Goal: Information Seeking & Learning: Learn about a topic

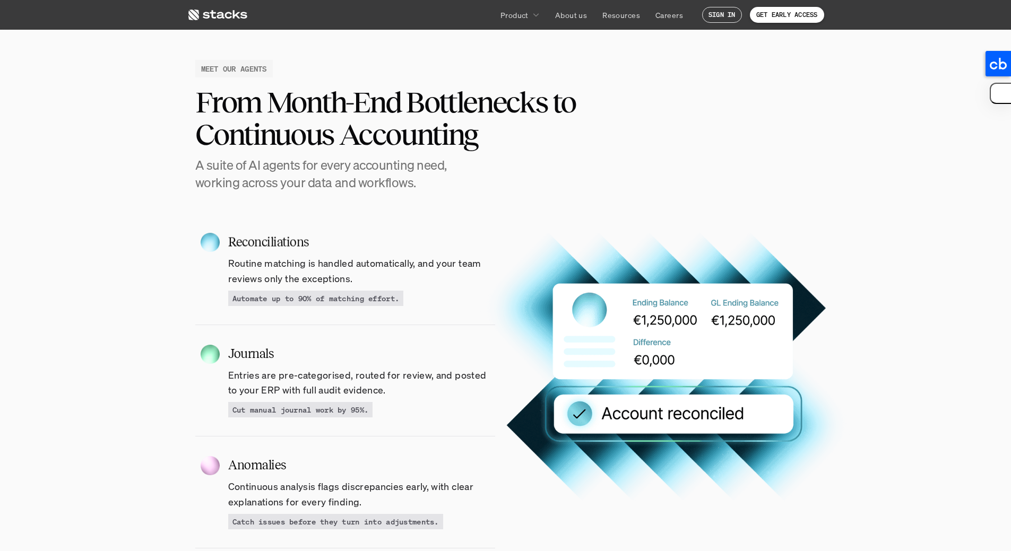
scroll to position [1008, 0]
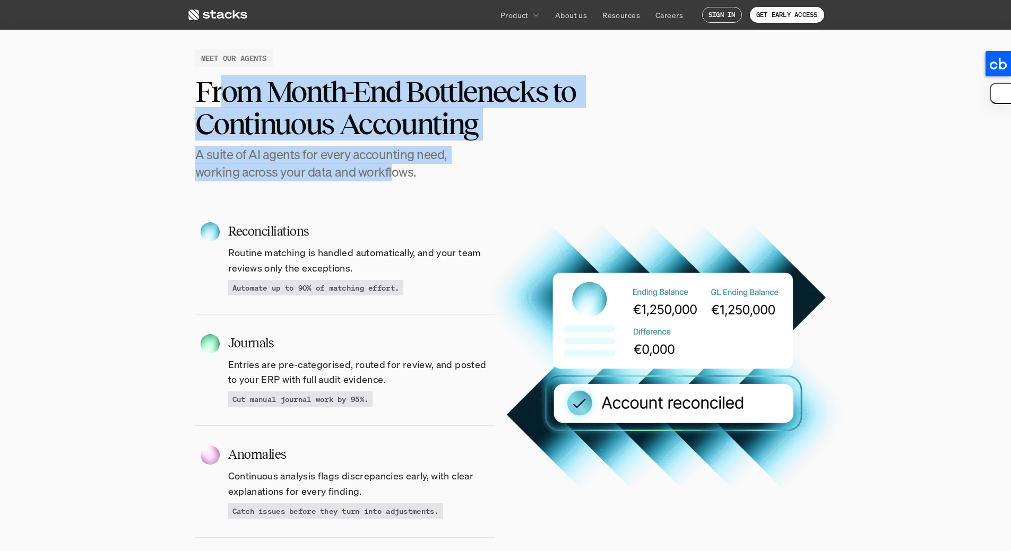
drag, startPoint x: 226, startPoint y: 84, endPoint x: 391, endPoint y: 175, distance: 188.7
click at [391, 175] on div "From Month-End Bottlenecks to Continuous Accounting A suite of AI agents for ev…" at bounding box center [505, 128] width 621 height 106
click at [391, 175] on h4 "A suite of AI agents for every accounting need, working across your data and wo…" at bounding box center [333, 164] width 276 height 36
drag, startPoint x: 381, startPoint y: 176, endPoint x: 229, endPoint y: 90, distance: 175.3
click at [229, 90] on div "From Month-End Bottlenecks to Continuous Accounting A suite of AI agents for ev…" at bounding box center [505, 128] width 621 height 106
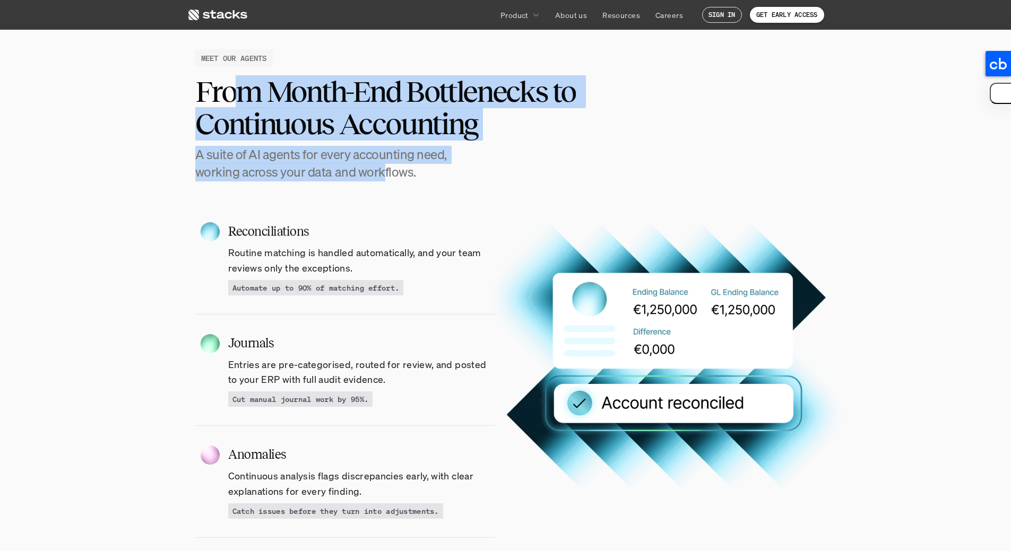
click at [229, 90] on h2 "From Month-End Bottlenecks to Continuous Accounting" at bounding box center [418, 107] width 446 height 65
drag, startPoint x: 226, startPoint y: 90, endPoint x: 391, endPoint y: 176, distance: 186.2
click at [391, 175] on div "From Month-End Bottlenecks to Continuous Accounting A suite of AI agents for ev…" at bounding box center [505, 128] width 621 height 106
click at [391, 176] on h4 "A suite of AI agents for every accounting need, working across your data and wo…" at bounding box center [333, 164] width 276 height 36
drag, startPoint x: 386, startPoint y: 170, endPoint x: 221, endPoint y: 92, distance: 182.5
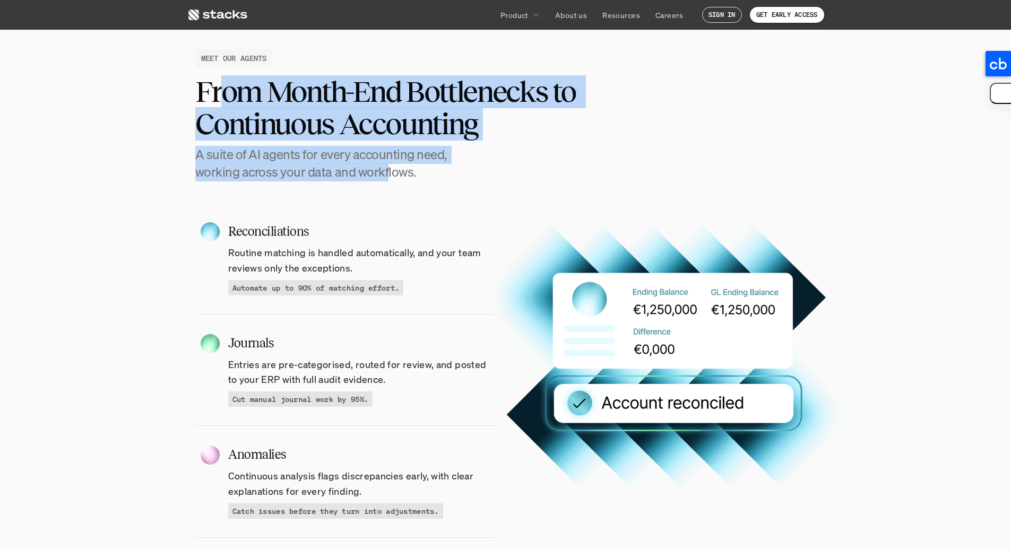
click at [221, 92] on div "From Month-End Bottlenecks to Continuous Accounting A suite of AI agents for ev…" at bounding box center [505, 128] width 621 height 106
click at [221, 91] on h2 "From Month-End Bottlenecks to Continuous Accounting" at bounding box center [418, 107] width 446 height 65
drag, startPoint x: 225, startPoint y: 87, endPoint x: 384, endPoint y: 173, distance: 179.9
click at [384, 173] on div "From Month-End Bottlenecks to Continuous Accounting A suite of AI agents for ev…" at bounding box center [505, 128] width 621 height 106
click at [384, 173] on h4 "A suite of AI agents for every accounting need, working across your data and wo…" at bounding box center [333, 164] width 276 height 36
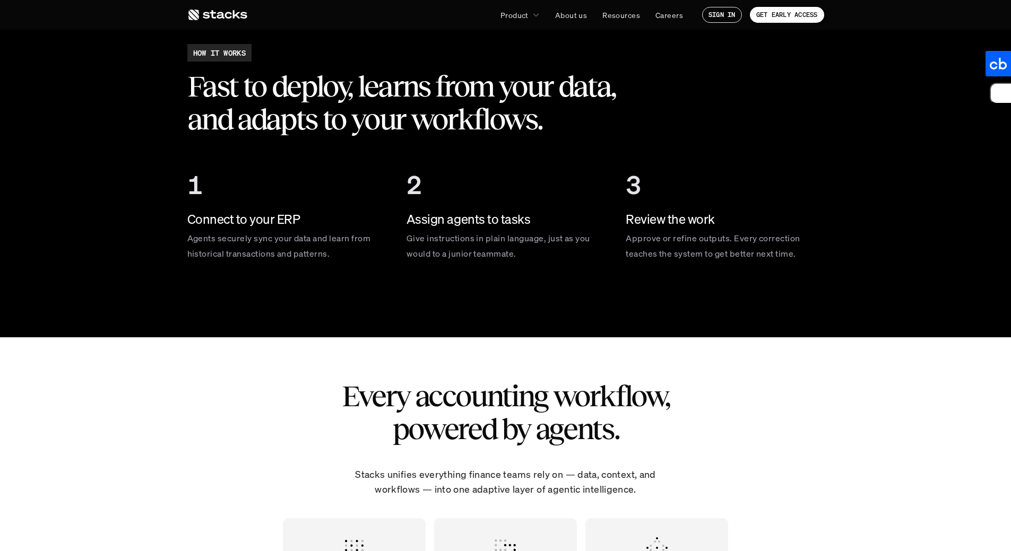
scroll to position [1710, 0]
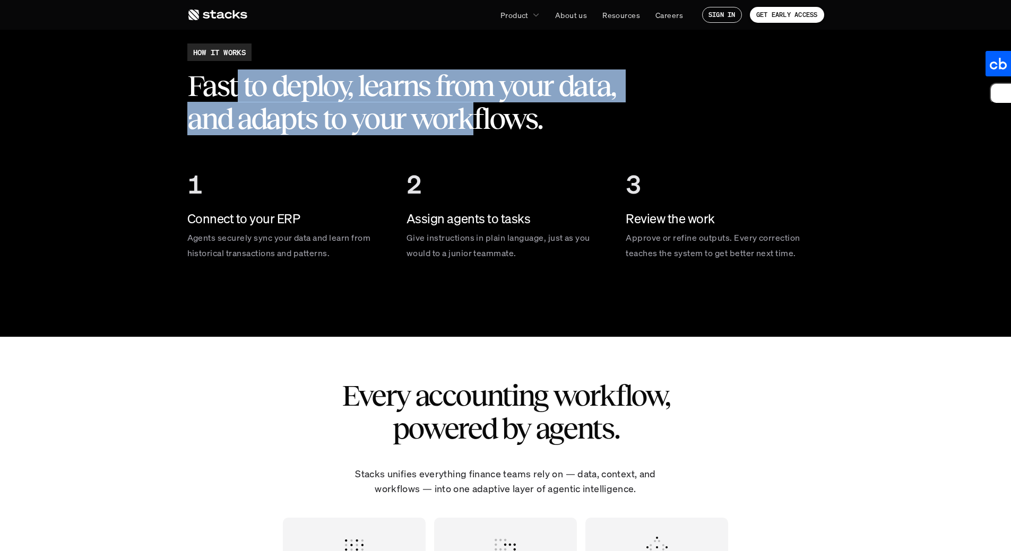
drag, startPoint x: 233, startPoint y: 82, endPoint x: 474, endPoint y: 120, distance: 243.8
click at [475, 120] on h2 "Fast to deploy, learns from your data, and adapts to your workflows." at bounding box center [415, 101] width 456 height 65
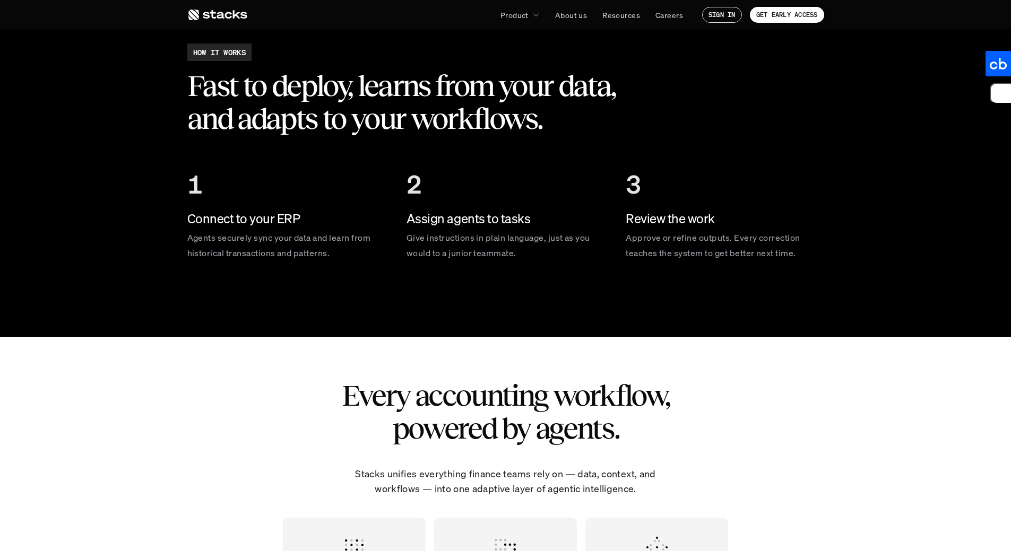
click at [519, 390] on h2 "Every accounting workflow, powered by agents." at bounding box center [505, 411] width 371 height 65
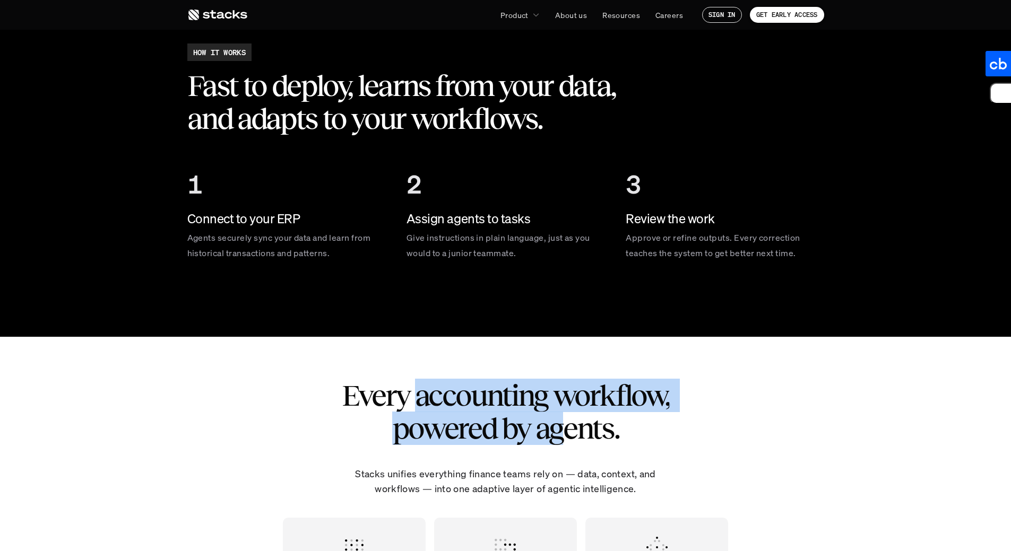
drag, startPoint x: 483, startPoint y: 413, endPoint x: 403, endPoint y: 396, distance: 81.9
click at [410, 396] on h2 "Every accounting workflow, powered by agents." at bounding box center [505, 411] width 371 height 65
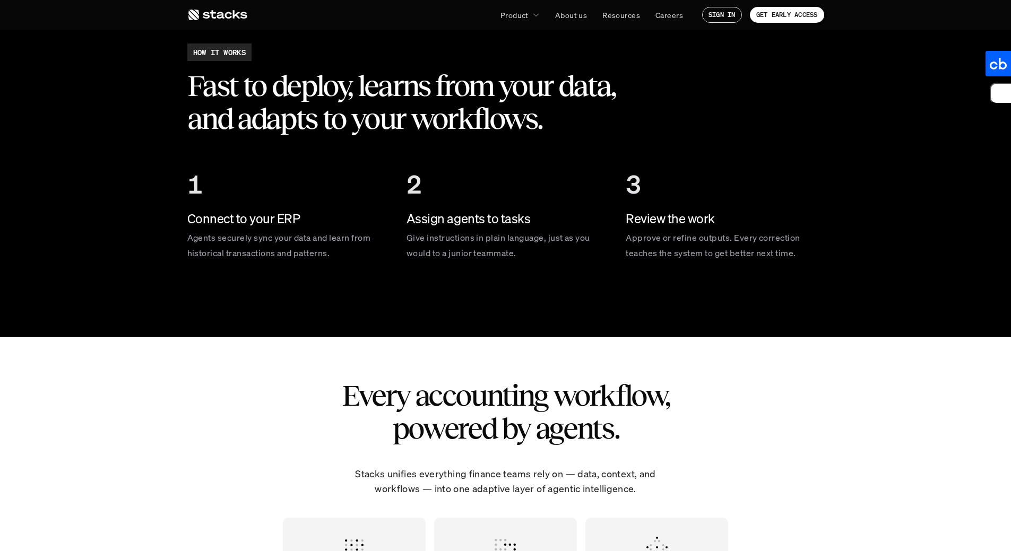
click at [398, 395] on h2 "Every accounting workflow, powered by agents." at bounding box center [505, 411] width 371 height 65
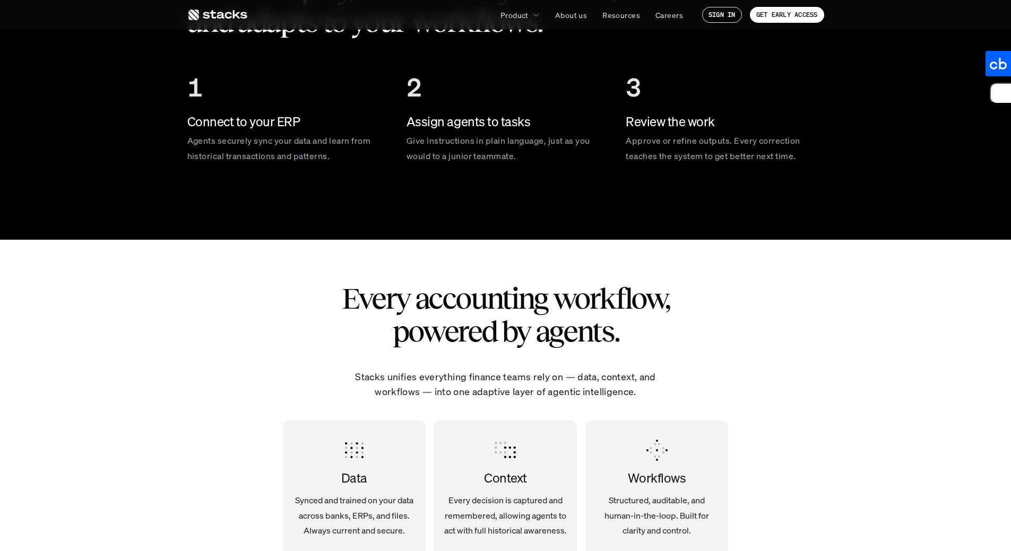
scroll to position [1842, 0]
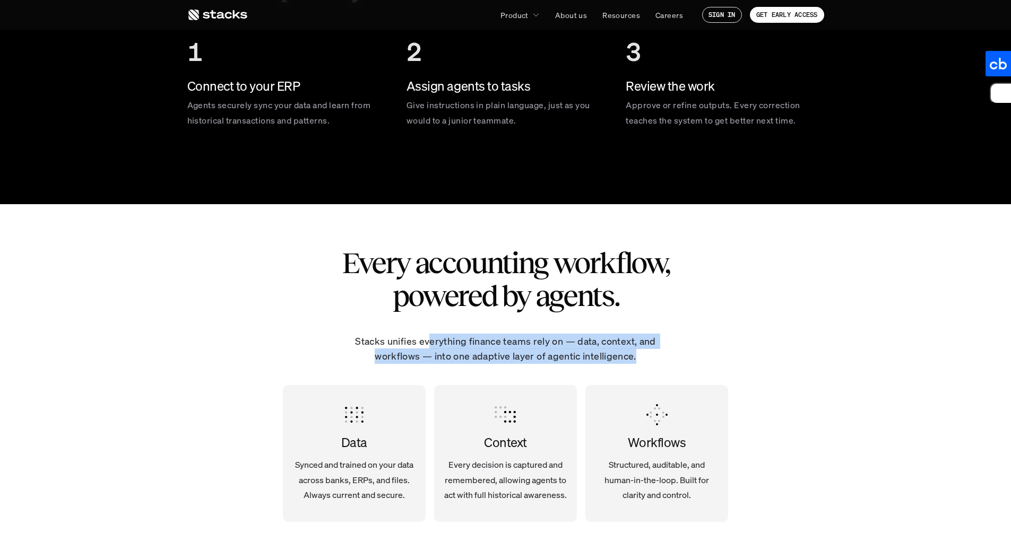
drag, startPoint x: 430, startPoint y: 345, endPoint x: 673, endPoint y: 367, distance: 243.9
click at [673, 367] on div "Every accounting workflow, powered by agents. Stacks unifies everything finance…" at bounding box center [505, 394] width 637 height 381
click at [624, 363] on p "Stacks unifies everything finance teams rely on — data, context, and workflows …" at bounding box center [505, 349] width 329 height 31
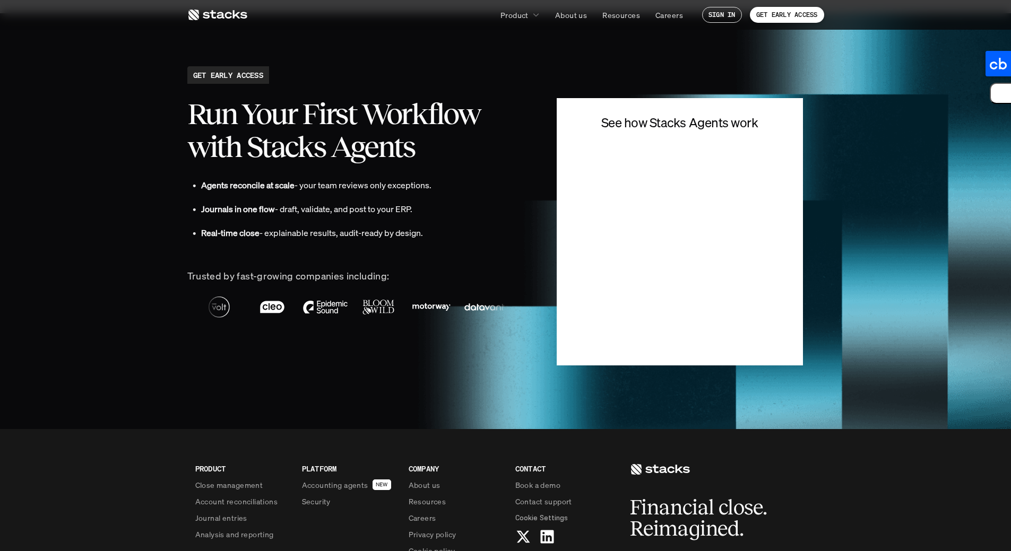
scroll to position [2417, 0]
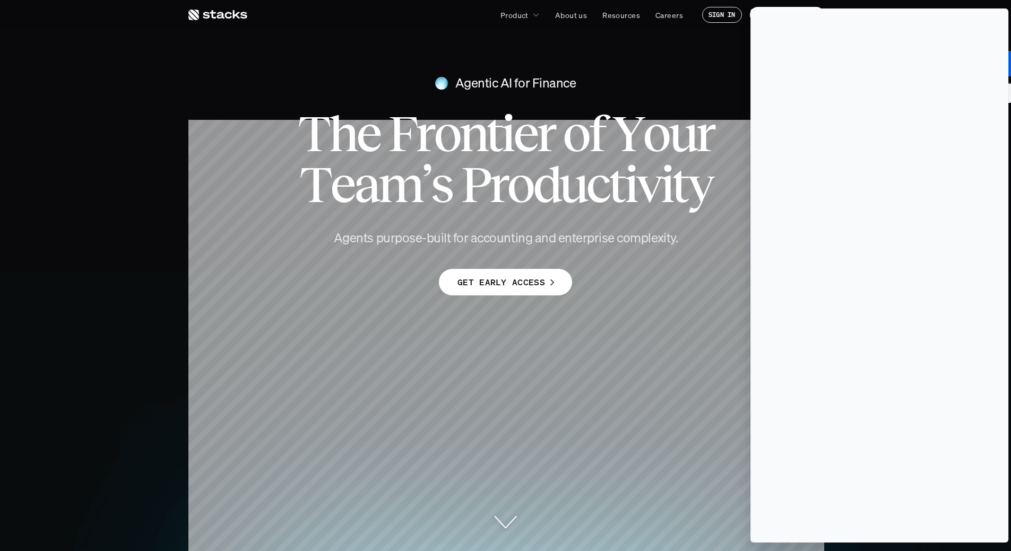
click at [0, 0] on span "Go to Synaptic" at bounding box center [0, 0] width 0 height 0
click at [0, 0] on div "Funding" at bounding box center [0, 0] width 0 height 0
click at [0, 0] on span "Overview" at bounding box center [0, 0] width 0 height 0
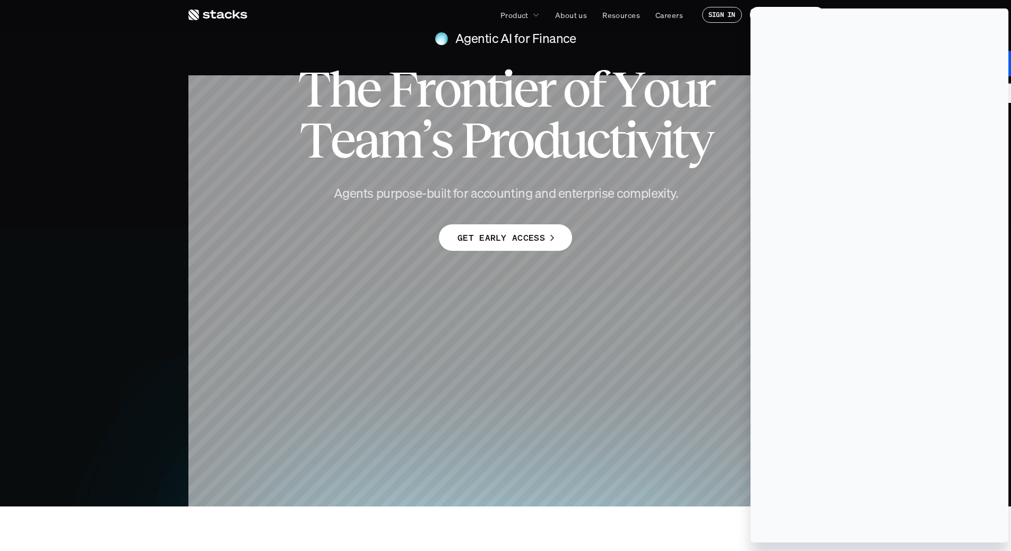
scroll to position [101, 0]
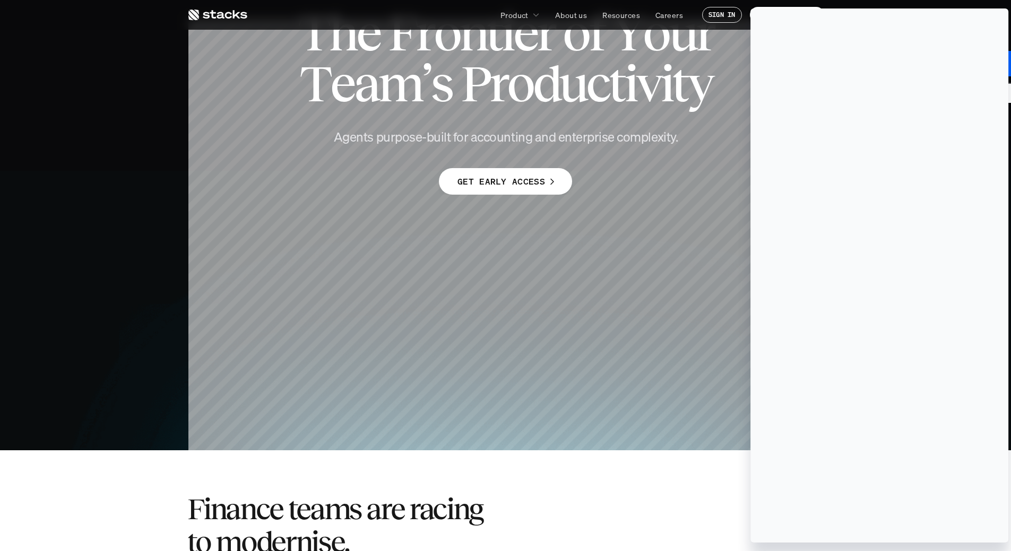
click at [0, 0] on div at bounding box center [0, 0] width 0 height 0
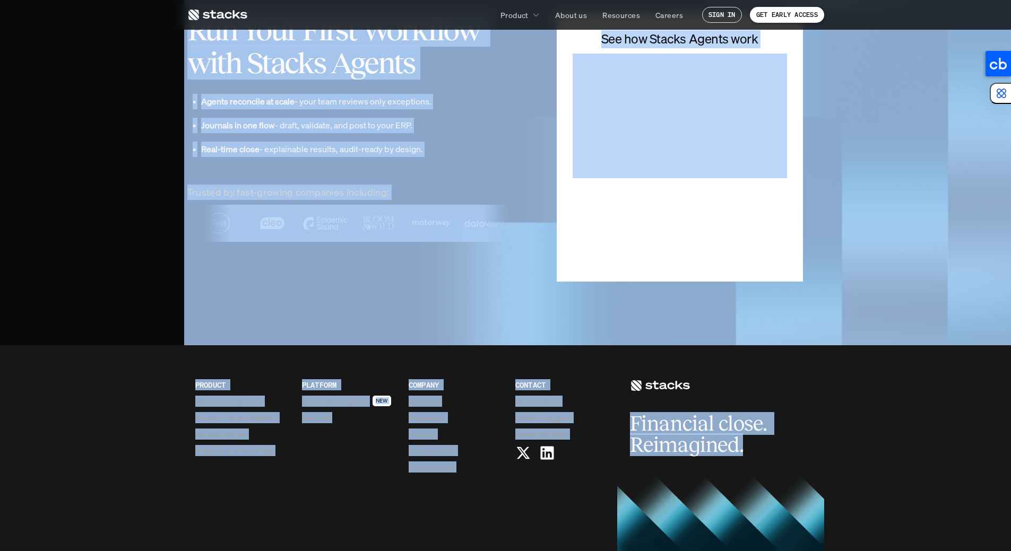
scroll to position [2633, 0]
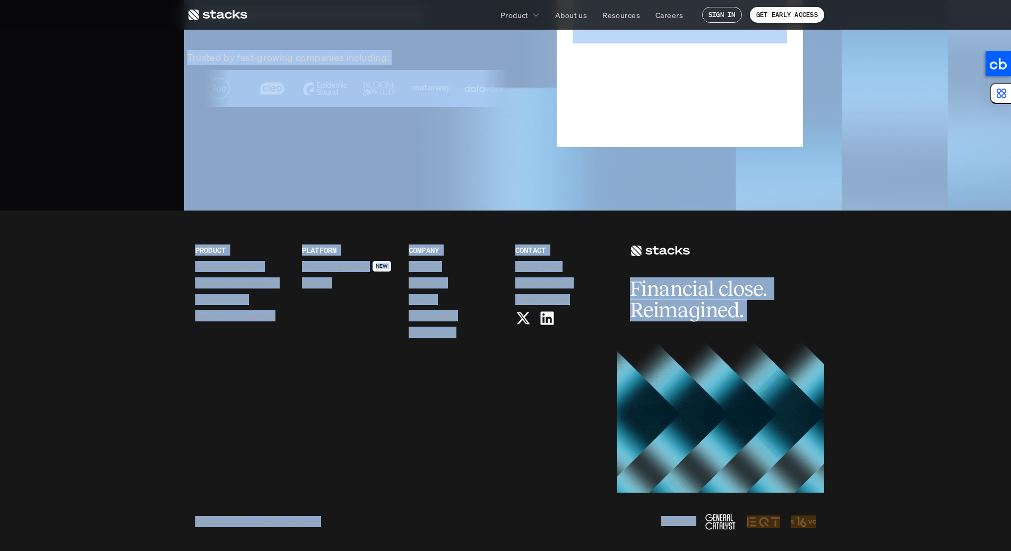
drag, startPoint x: 177, startPoint y: 85, endPoint x: 877, endPoint y: 517, distance: 822.2
click at [877, 517] on footer "PRODUCT Close management Account reconciliations Journal entries Analysis and r…" at bounding box center [505, 381] width 1011 height 341
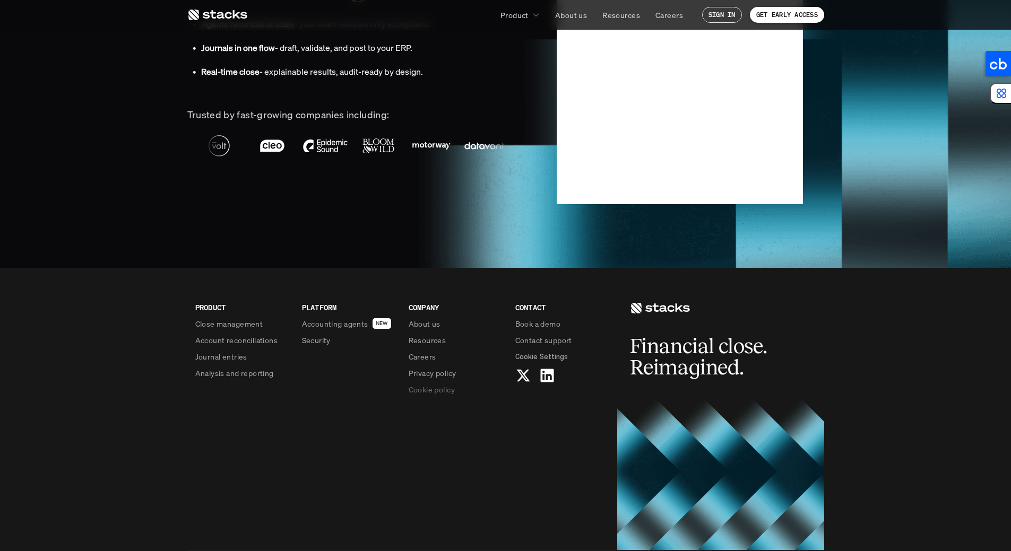
scroll to position [2574, 0]
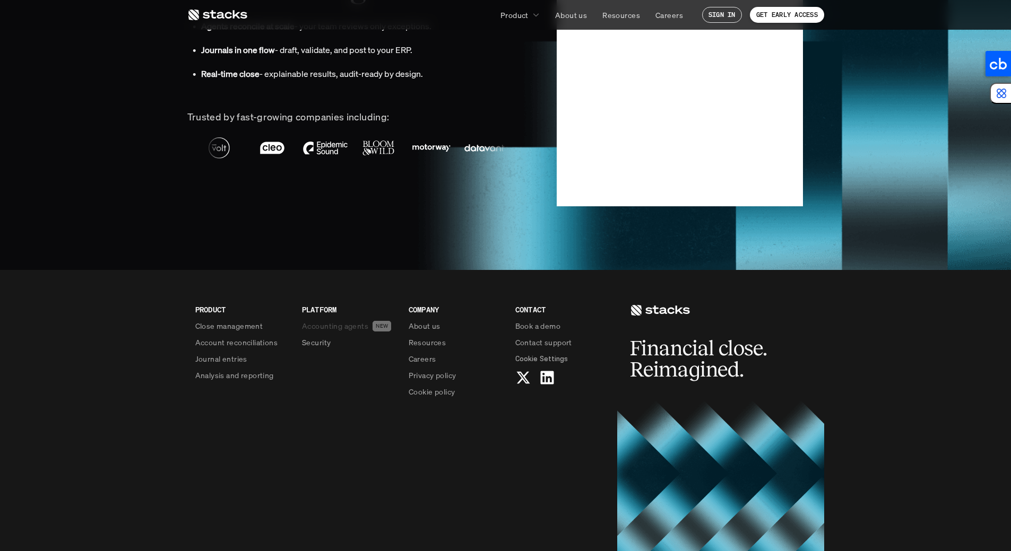
click at [339, 329] on p "Accounting agents" at bounding box center [335, 325] width 66 height 11
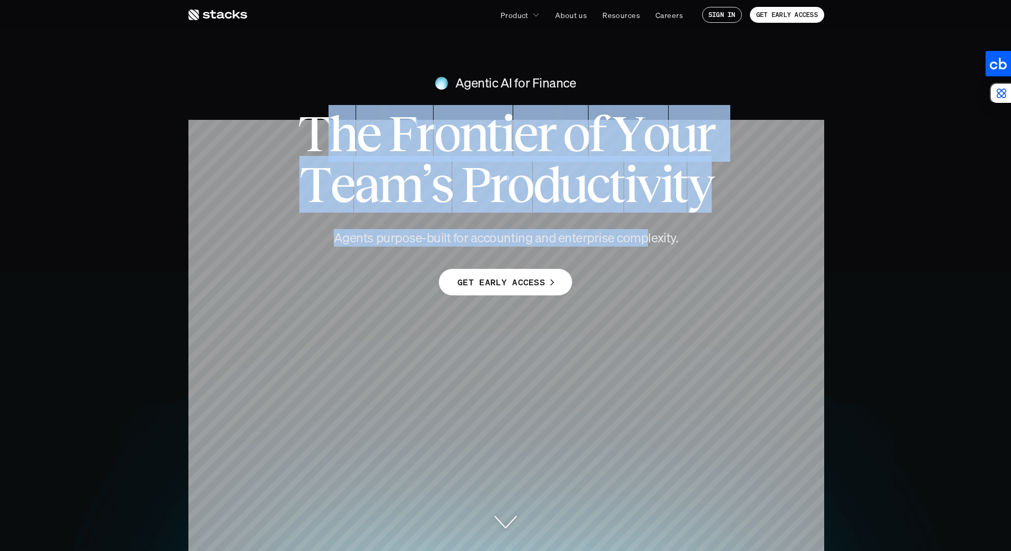
drag, startPoint x: 643, startPoint y: 238, endPoint x: 318, endPoint y: 141, distance: 339.2
click at [317, 144] on div "Agentic AI for Finance T h e F r o n t i e r o f Y o u r T e a m ’ s P r o d u …" at bounding box center [505, 180] width 1011 height 232
click at [319, 140] on span "T" at bounding box center [313, 133] width 31 height 51
drag, startPoint x: 436, startPoint y: 145, endPoint x: 650, endPoint y: 233, distance: 231.7
click at [650, 233] on div "Agentic AI for Finance T h e F r o n t i e r o f Y o u r T e a m ’ s P r o d u …" at bounding box center [505, 180] width 1011 height 232
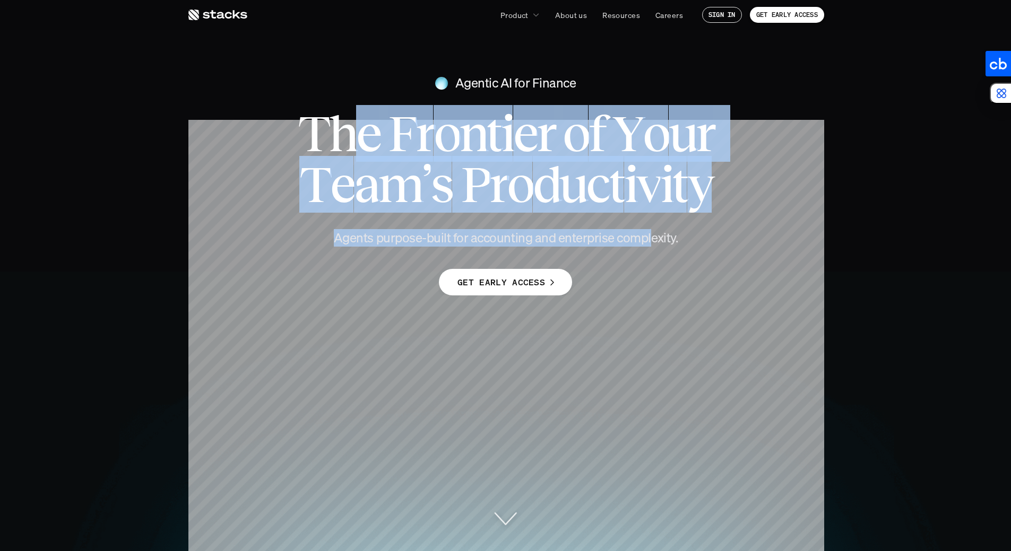
click at [651, 233] on h4 "Agents purpose-built for accounting and enterprise complexity." at bounding box center [506, 238] width 382 height 18
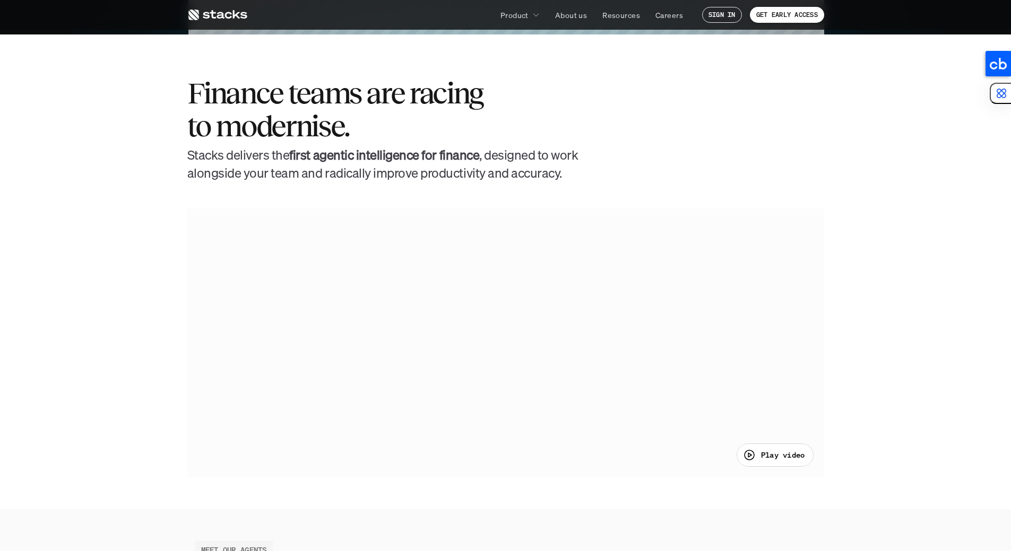
scroll to position [521, 0]
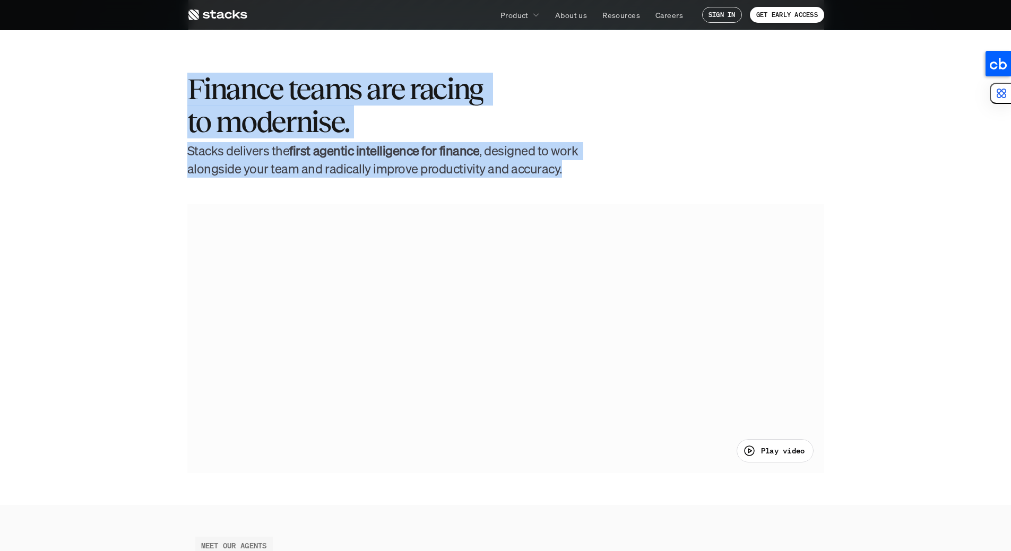
drag, startPoint x: 554, startPoint y: 162, endPoint x: 149, endPoint y: 81, distance: 413.3
click at [149, 81] on section "Finance teams are racing to modernise. [PERSON_NAME] delivers the first agentic…" at bounding box center [505, 267] width 1011 height 475
click at [150, 80] on section "Finance teams are racing to modernise. [PERSON_NAME] delivers the first agentic…" at bounding box center [505, 267] width 1011 height 475
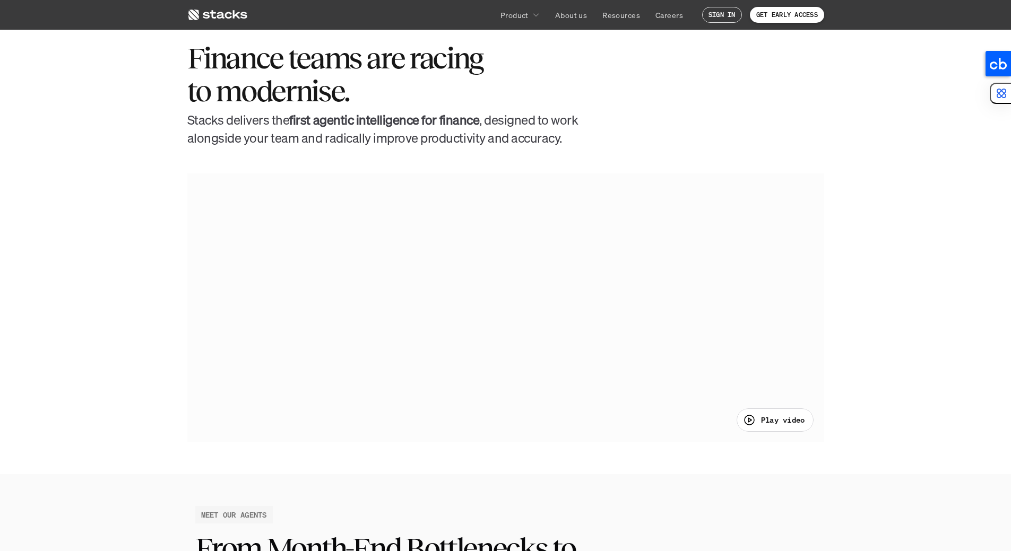
scroll to position [553, 0]
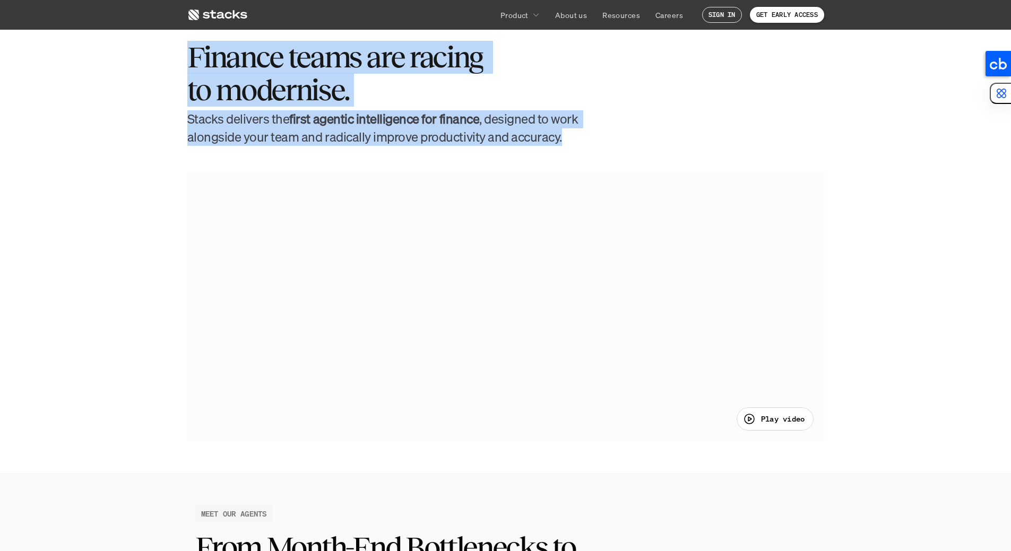
drag, startPoint x: 187, startPoint y: 48, endPoint x: 619, endPoint y: 138, distance: 441.6
click at [619, 138] on div "Finance teams are racing to modernise. [PERSON_NAME] delivers the first agentic…" at bounding box center [505, 93] width 637 height 105
drag, startPoint x: 565, startPoint y: 143, endPoint x: 156, endPoint y: 56, distance: 418.7
click at [156, 56] on section "Finance teams are racing to modernise. [PERSON_NAME] delivers the first agentic…" at bounding box center [505, 235] width 1011 height 475
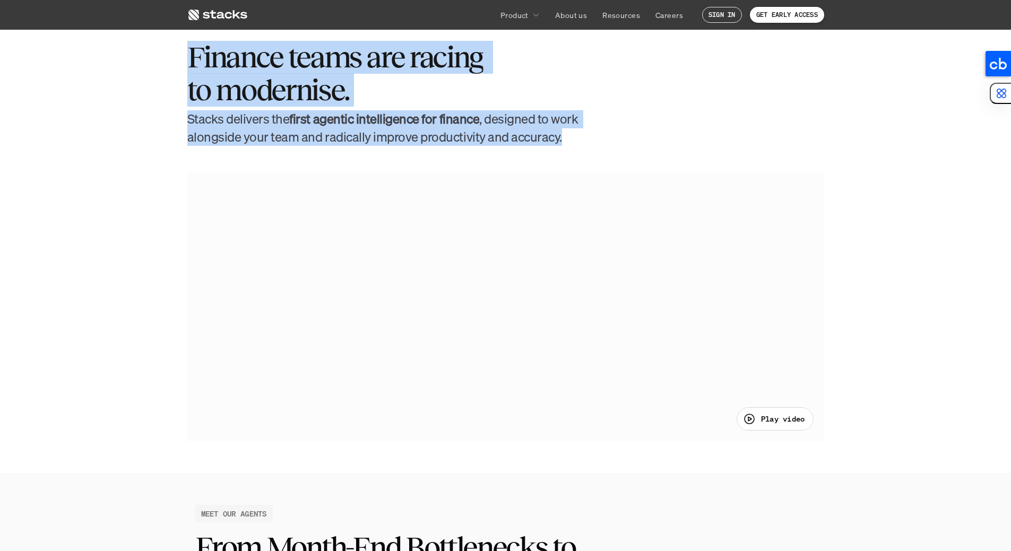
click at [156, 56] on section "Finance teams are racing to modernise. [PERSON_NAME] delivers the first agentic…" at bounding box center [505, 235] width 1011 height 475
drag, startPoint x: 217, startPoint y: 63, endPoint x: 570, endPoint y: 138, distance: 361.2
click at [570, 138] on section "Finance teams are racing to modernise. [PERSON_NAME] delivers the first agentic…" at bounding box center [505, 235] width 1011 height 475
click at [582, 136] on div "Finance teams are racing to modernise. [PERSON_NAME] delivers the first agentic…" at bounding box center [505, 93] width 637 height 105
drag, startPoint x: 531, startPoint y: 129, endPoint x: 144, endPoint y: 8, distance: 405.3
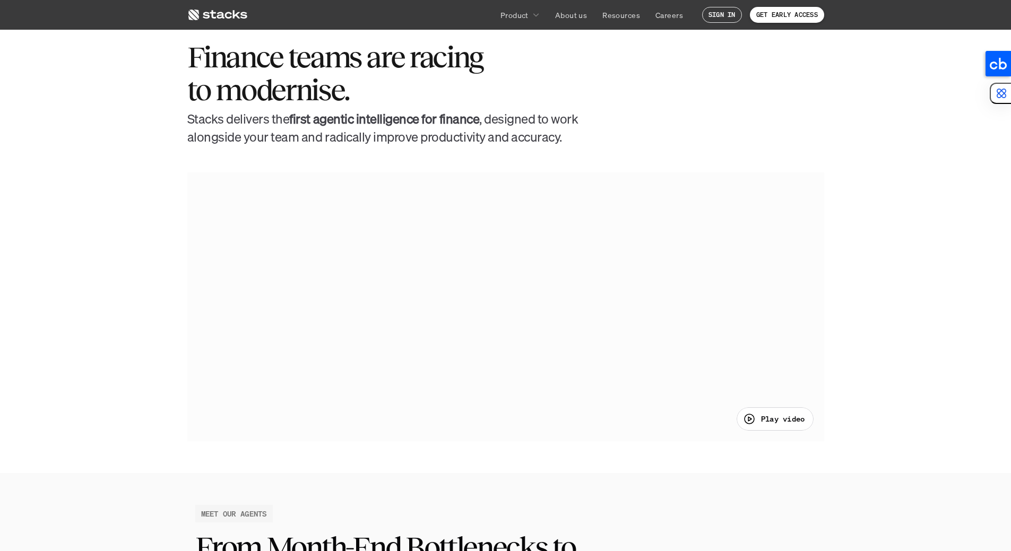
click at [170, 15] on nav "Product About us Resources Careers SIGN IN GET EARLY ACCESS" at bounding box center [505, 15] width 1011 height 30
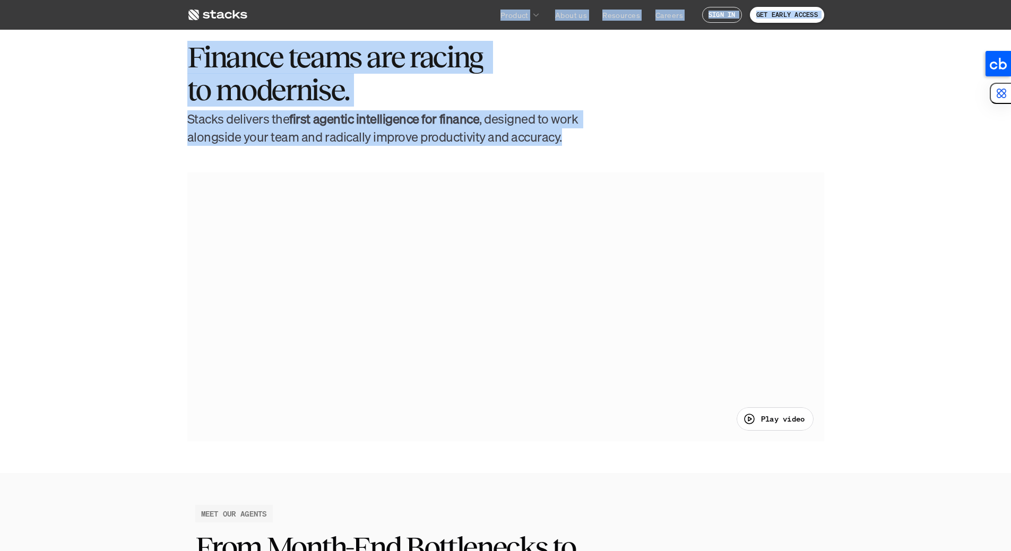
drag, startPoint x: 179, startPoint y: 5, endPoint x: 594, endPoint y: 154, distance: 440.6
click at [594, 153] on section "Finance teams are racing to modernise. [PERSON_NAME] delivers the first agentic…" at bounding box center [505, 235] width 1011 height 475
drag, startPoint x: 477, startPoint y: 112, endPoint x: 173, endPoint y: 11, distance: 320.9
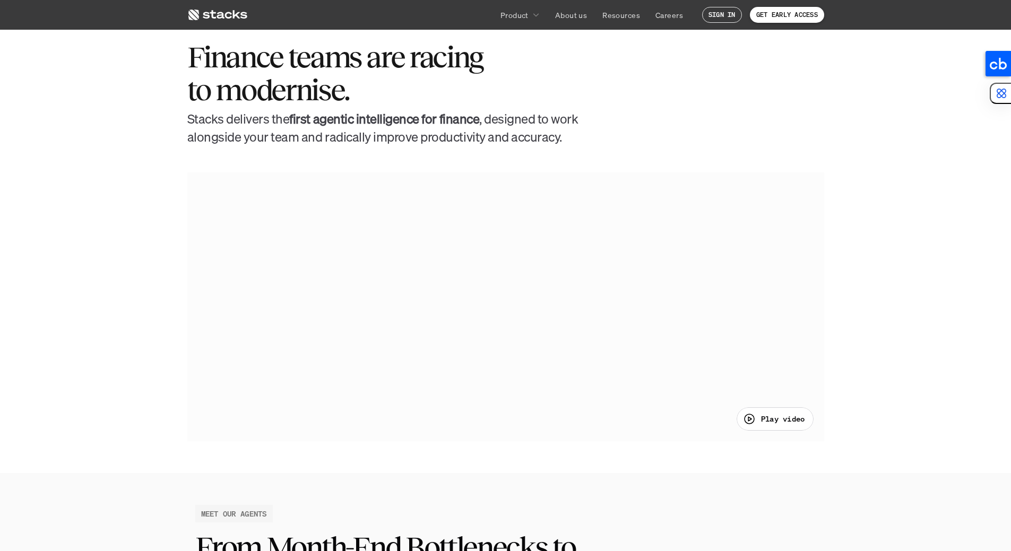
click at [173, 12] on nav "Product About us Resources Careers SIGN IN GET EARLY ACCESS" at bounding box center [505, 15] width 1011 height 30
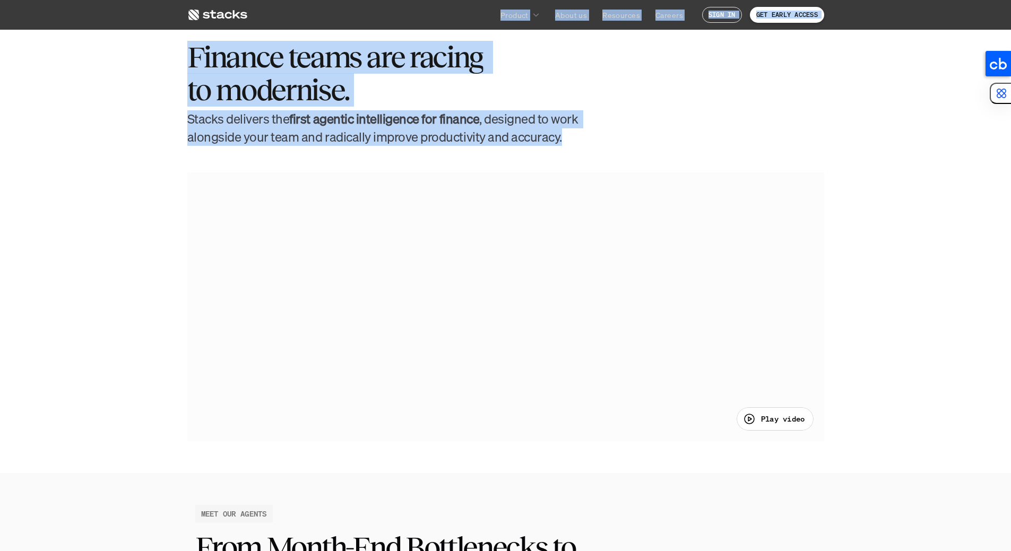
drag, startPoint x: 171, startPoint y: 11, endPoint x: 619, endPoint y: 150, distance: 469.5
click at [615, 150] on section "Finance teams are racing to modernise. [PERSON_NAME] delivers the first agentic…" at bounding box center [505, 235] width 1011 height 475
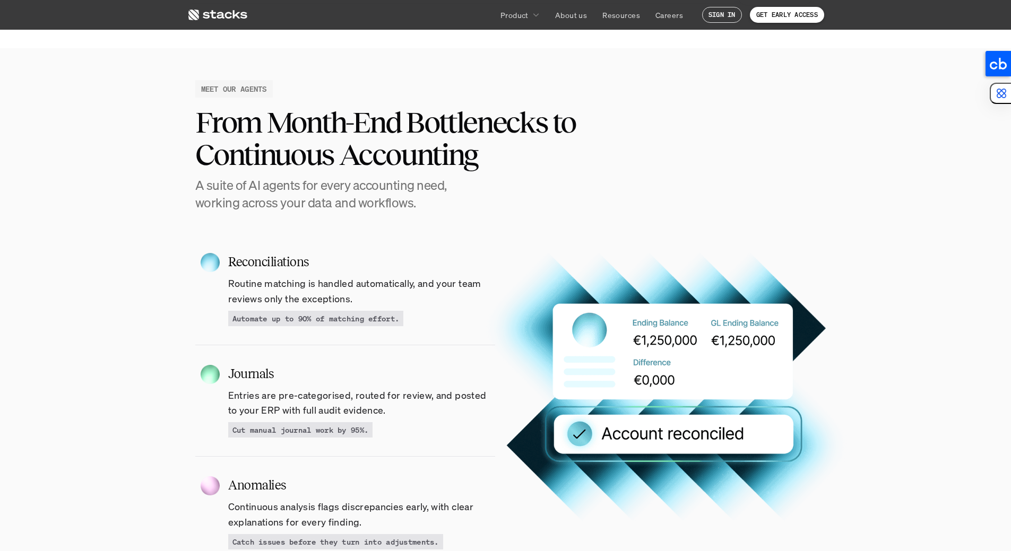
scroll to position [980, 0]
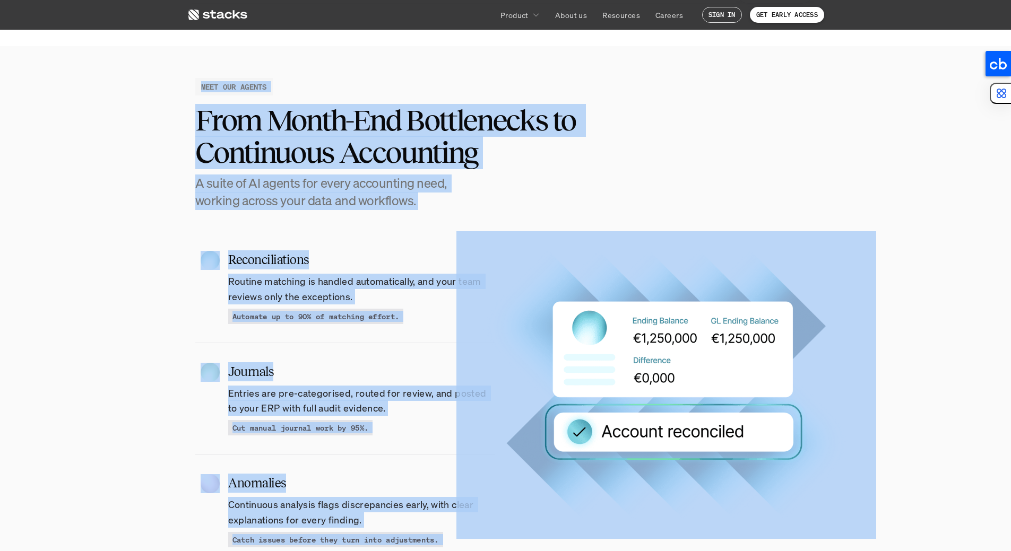
drag, startPoint x: 283, startPoint y: 180, endPoint x: 459, endPoint y: 332, distance: 233.2
click at [468, 373] on section "MEET OUR AGENTS From Month-End Bottlenecks to Continuous Accounting A suite of …" at bounding box center [505, 383] width 1011 height 675
drag, startPoint x: 500, startPoint y: 252, endPoint x: 492, endPoint y: 227, distance: 26.0
click at [500, 251] on img at bounding box center [666, 384] width 378 height 335
